Goal: Navigation & Orientation: Understand site structure

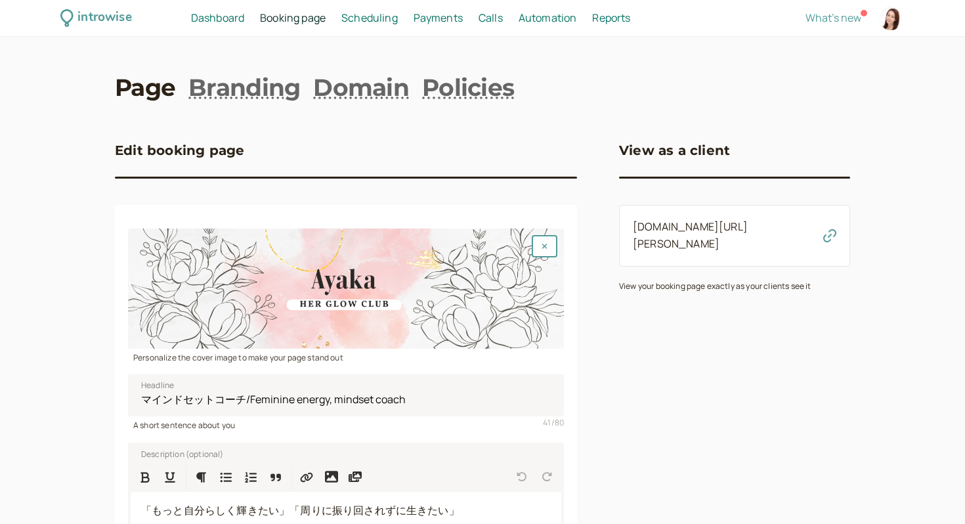
click at [219, 21] on span "Dashboard" at bounding box center [217, 18] width 53 height 14
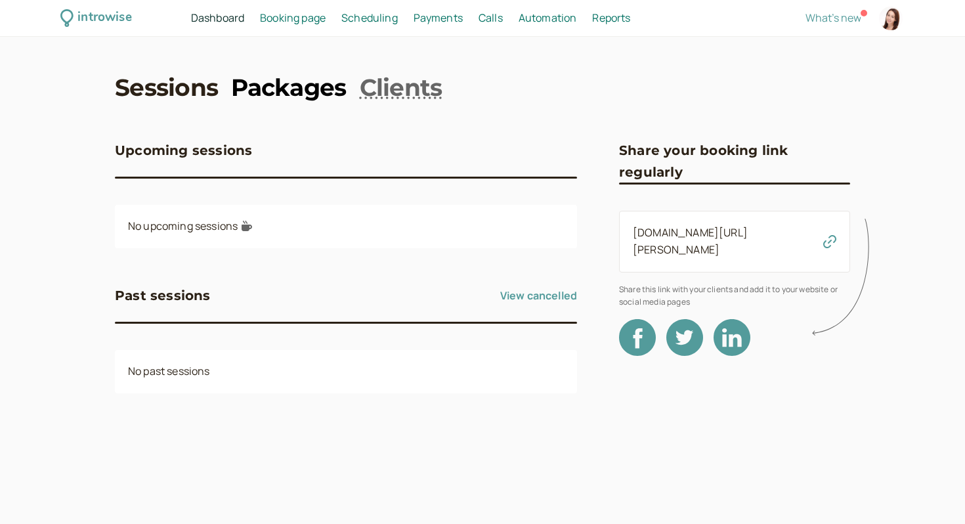
click at [294, 89] on link "Packages" at bounding box center [288, 87] width 115 height 33
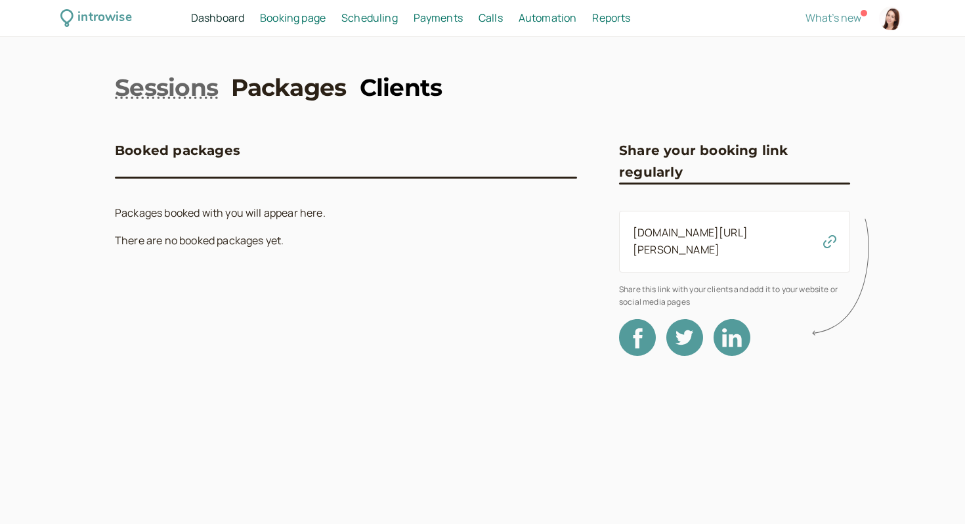
click at [393, 94] on link "Clients" at bounding box center [401, 87] width 83 height 33
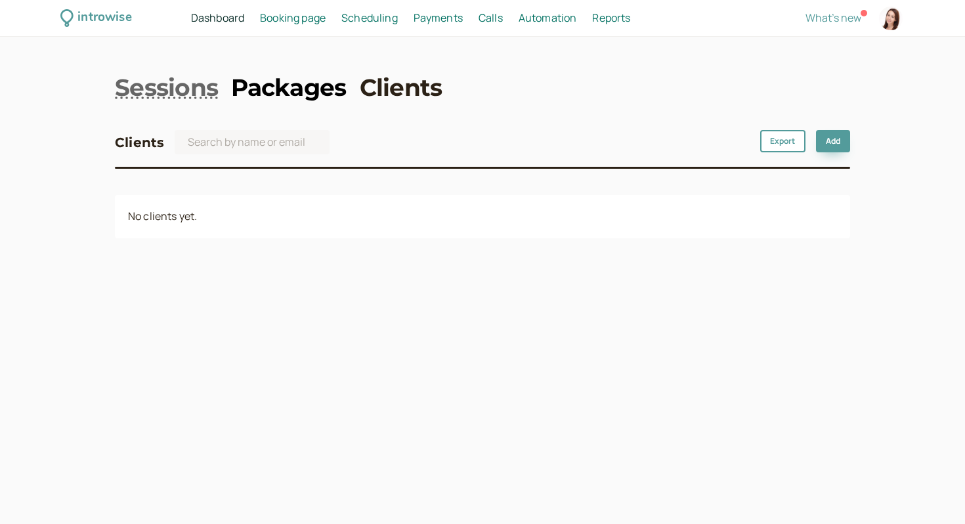
click at [292, 79] on link "Packages" at bounding box center [288, 87] width 115 height 33
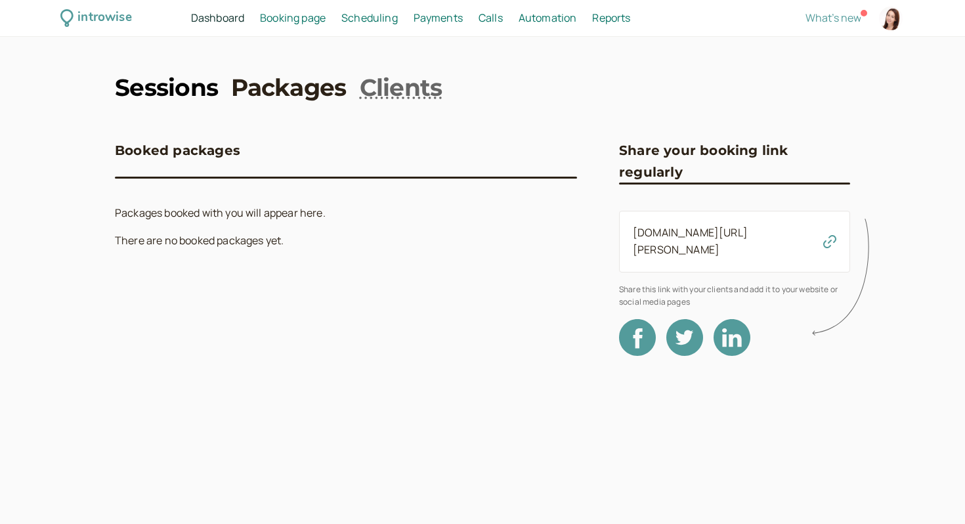
click at [150, 89] on link "Sessions" at bounding box center [166, 87] width 103 height 33
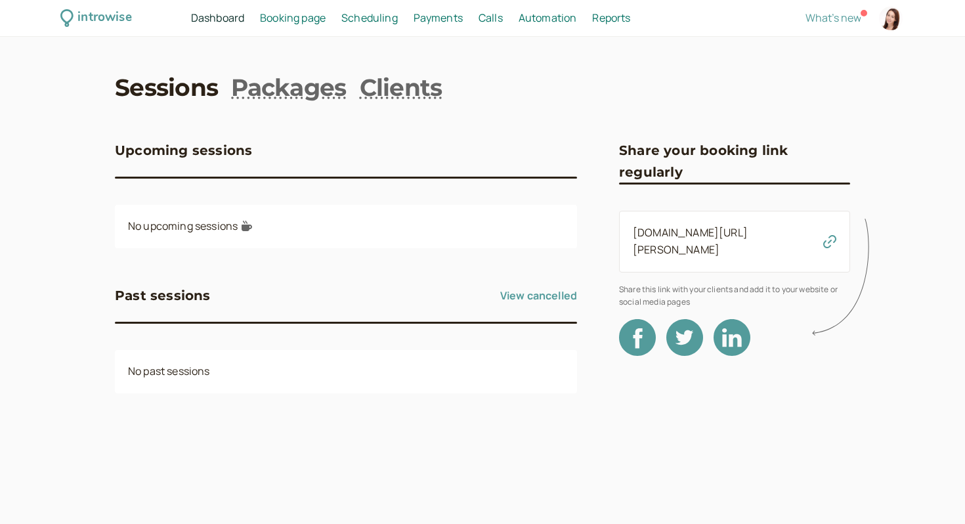
click at [614, 20] on span "Reports" at bounding box center [611, 18] width 38 height 14
select select "last30Days"
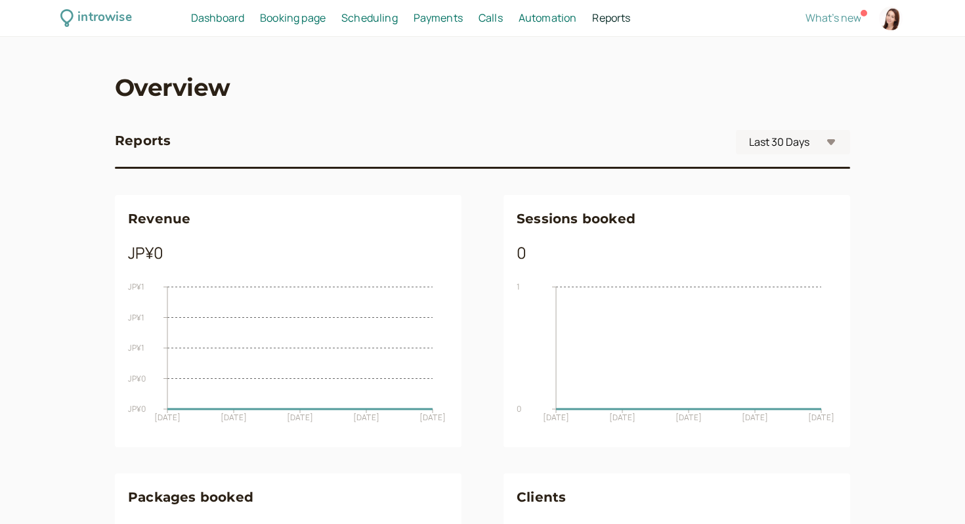
click at [552, 24] on span "Automation" at bounding box center [548, 18] width 58 height 14
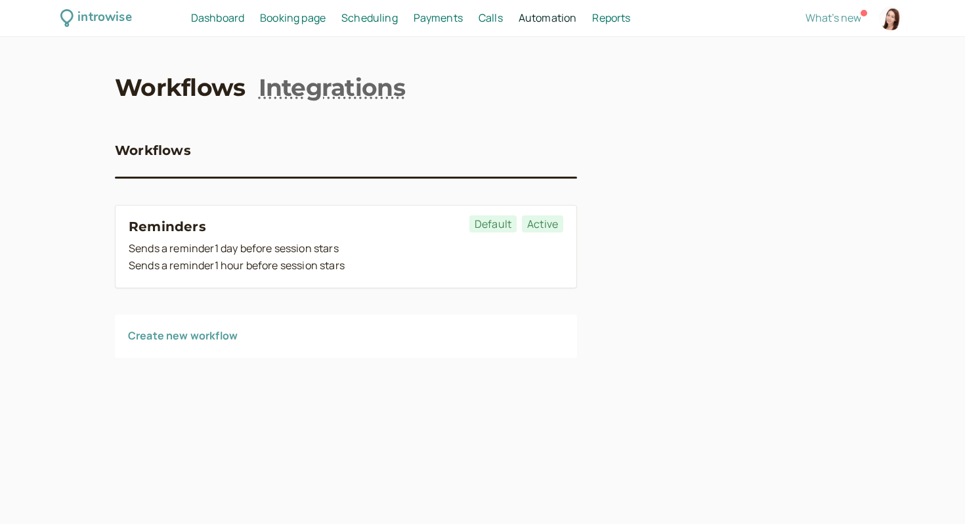
click at [443, 22] on span "Payments" at bounding box center [438, 18] width 49 height 14
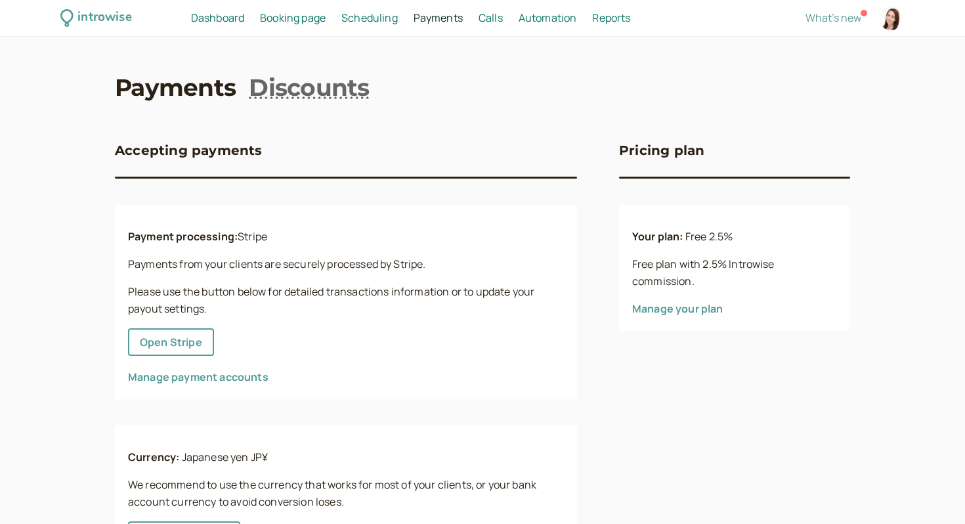
click at [368, 16] on span "Scheduling" at bounding box center [369, 18] width 56 height 14
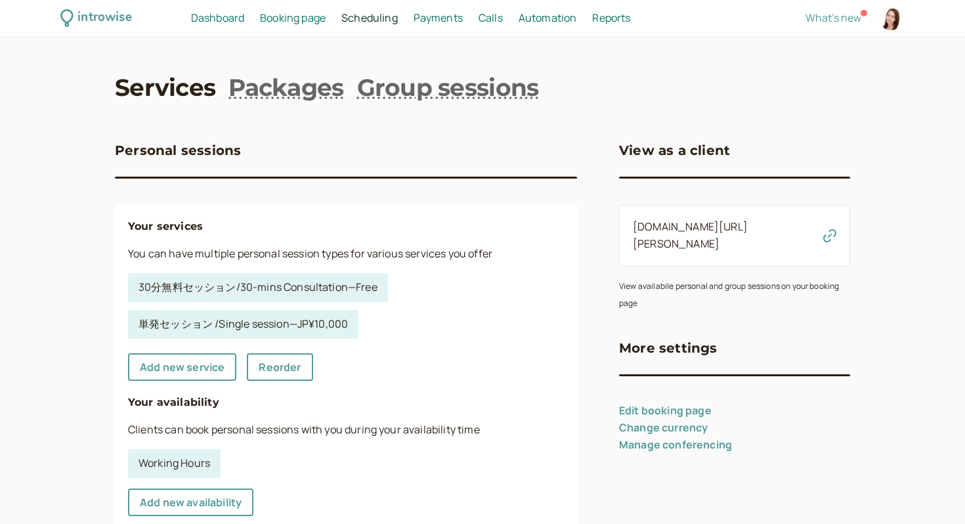
click at [288, 24] on span "Booking page" at bounding box center [293, 18] width 66 height 14
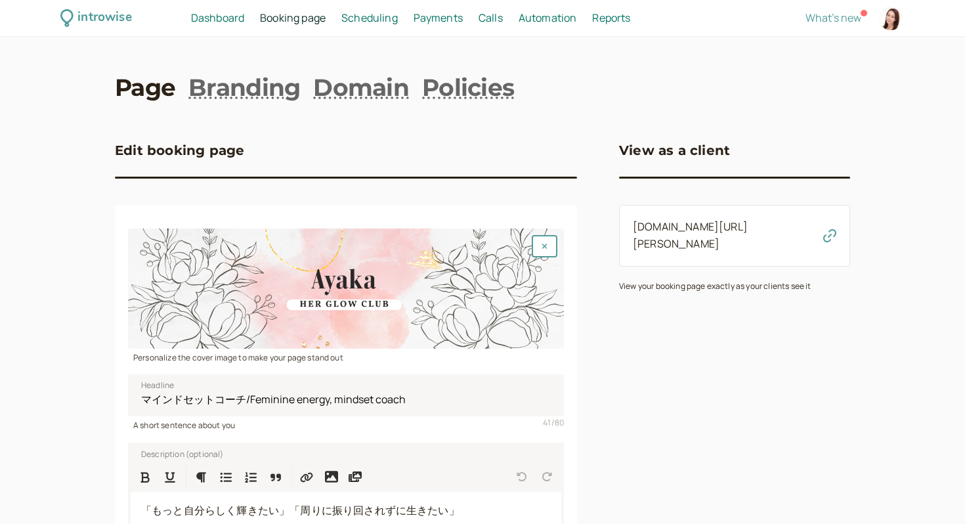
click at [210, 16] on span "Dashboard" at bounding box center [217, 18] width 53 height 14
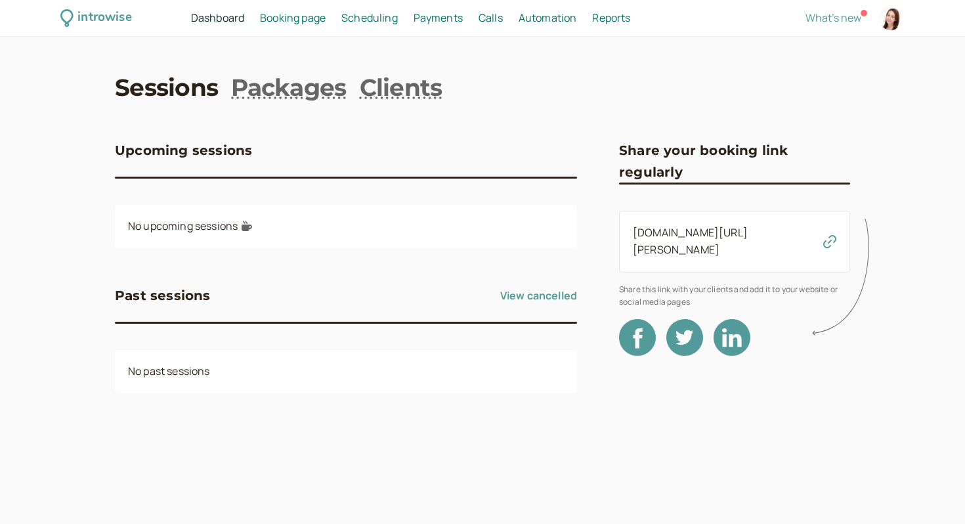
click at [105, 23] on div "introwise" at bounding box center [104, 18] width 54 height 20
